Goal: Task Accomplishment & Management: Manage account settings

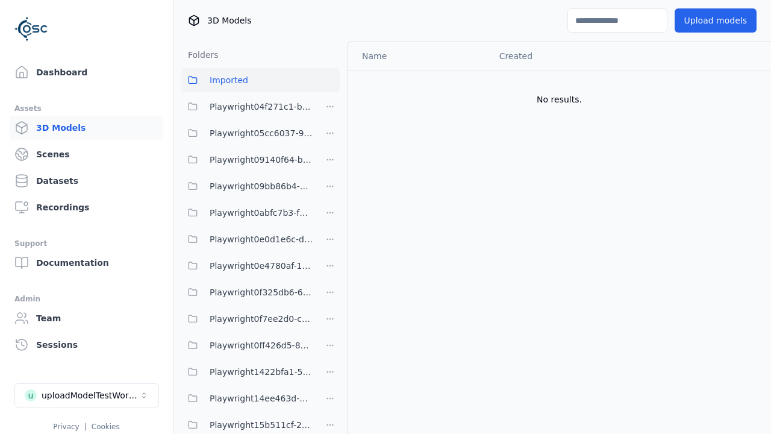
scroll to position [1565, 0]
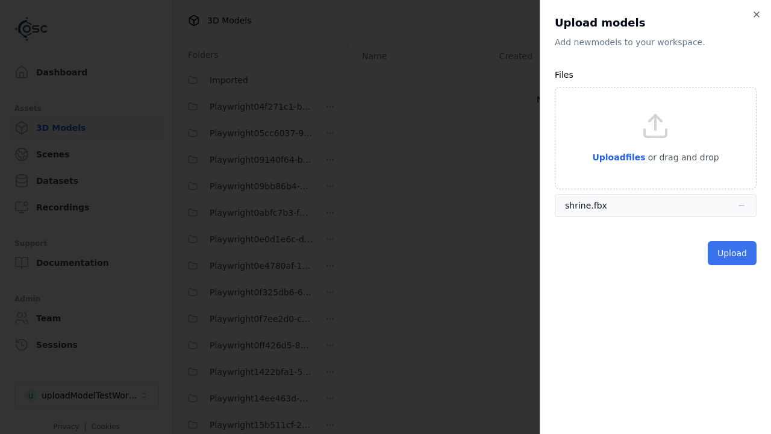
click at [734, 253] on button "Upload" at bounding box center [732, 253] width 49 height 24
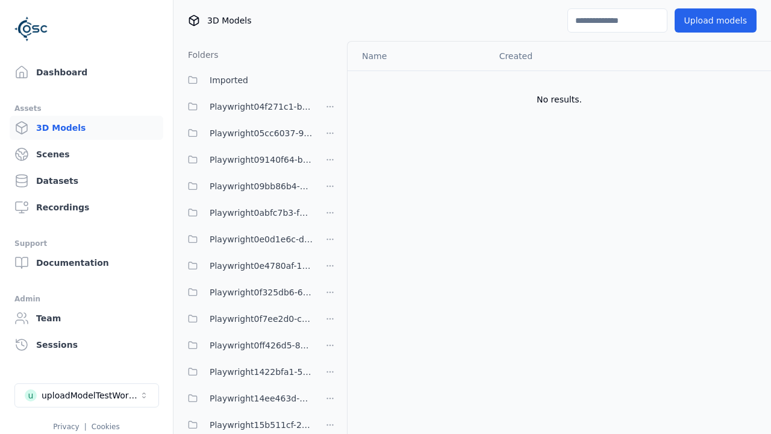
click at [757, 87] on html "Support Dashboard Assets 3D Models Scenes Datasets Recordings Support Documenta…" at bounding box center [385, 217] width 771 height 434
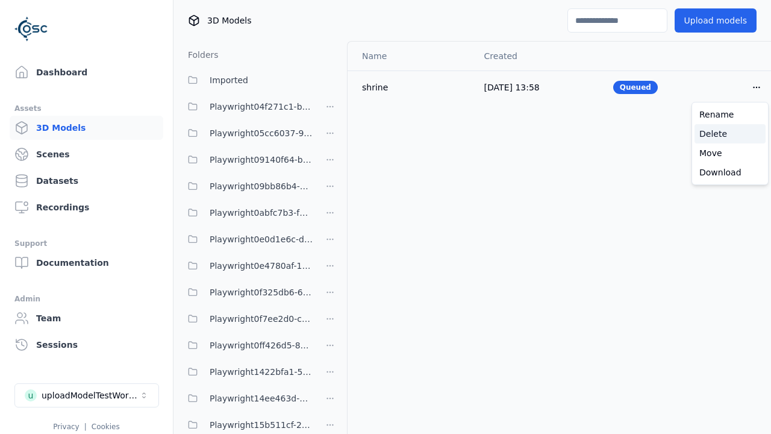
click at [730, 134] on div "Delete" at bounding box center [730, 133] width 71 height 19
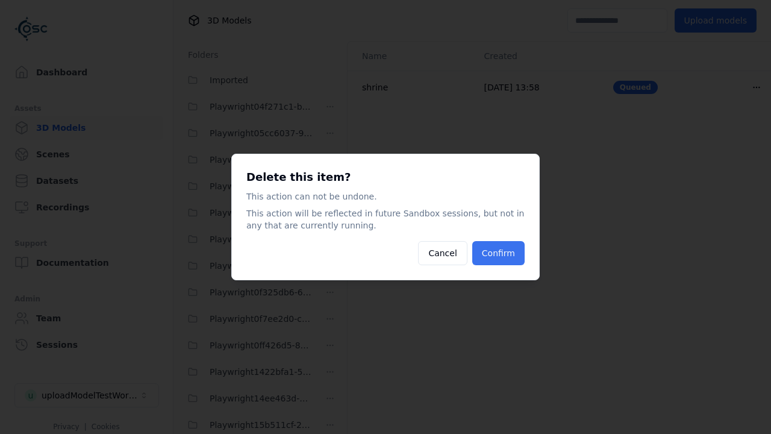
click at [500, 253] on button "Confirm" at bounding box center [499, 253] width 52 height 24
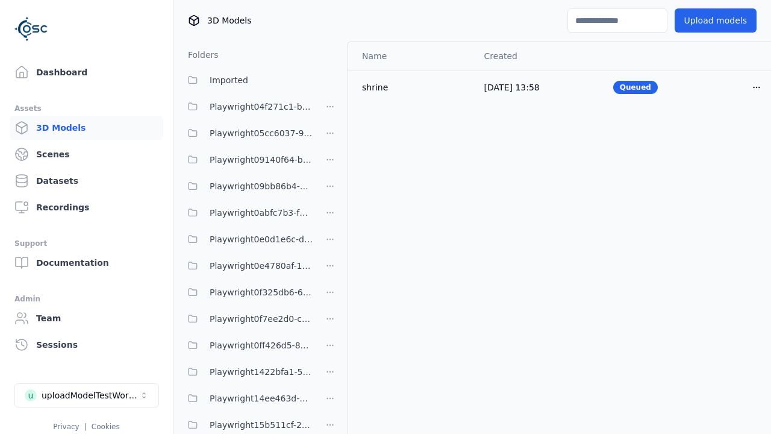
scroll to position [1635, 0]
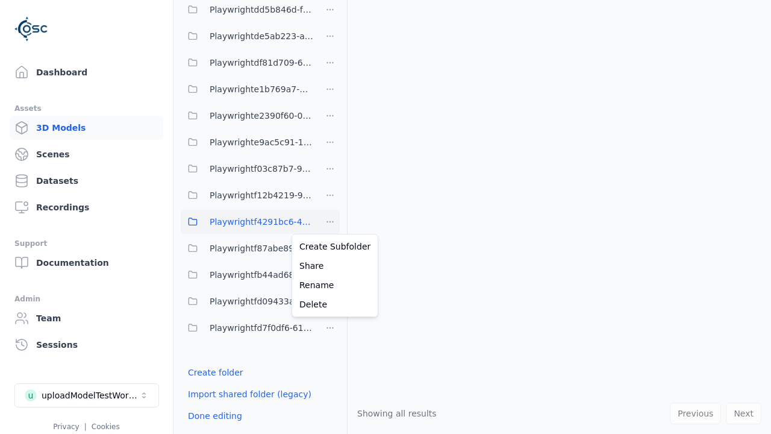
click at [330, 222] on html "Support Dashboard Assets 3D Models Scenes Datasets Recordings Support Documenta…" at bounding box center [385, 217] width 771 height 434
click at [330, 304] on div "Delete" at bounding box center [335, 304] width 81 height 19
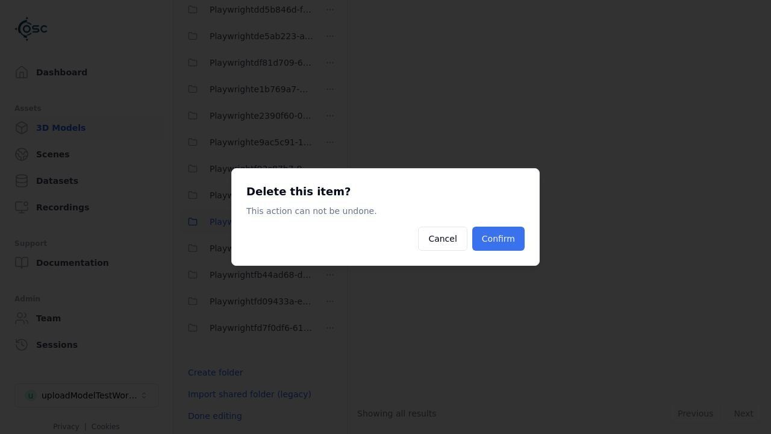
click at [500, 239] on button "Confirm" at bounding box center [499, 239] width 52 height 24
